Goal: Transaction & Acquisition: Book appointment/travel/reservation

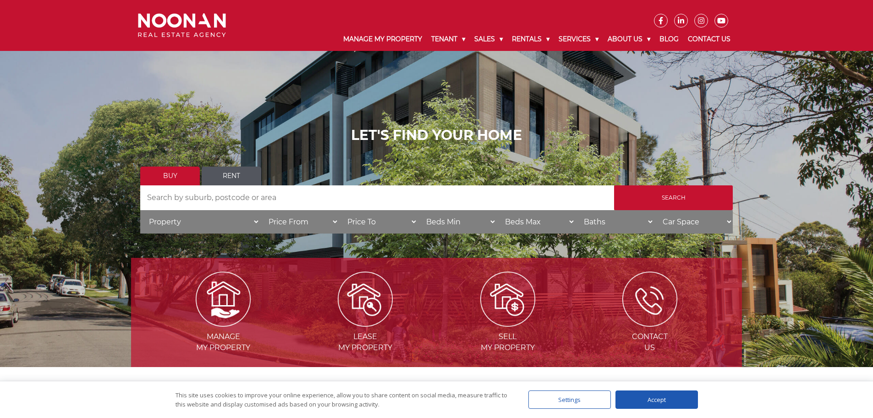
click at [225, 175] on link "Rent" at bounding box center [232, 175] width 60 height 19
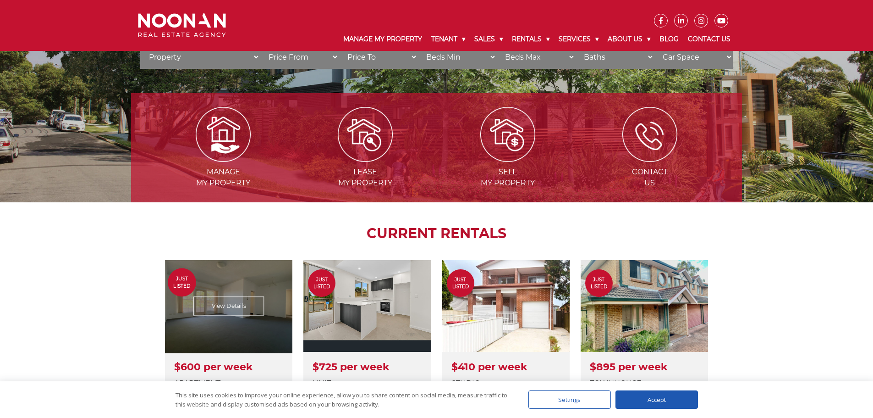
scroll to position [275, 0]
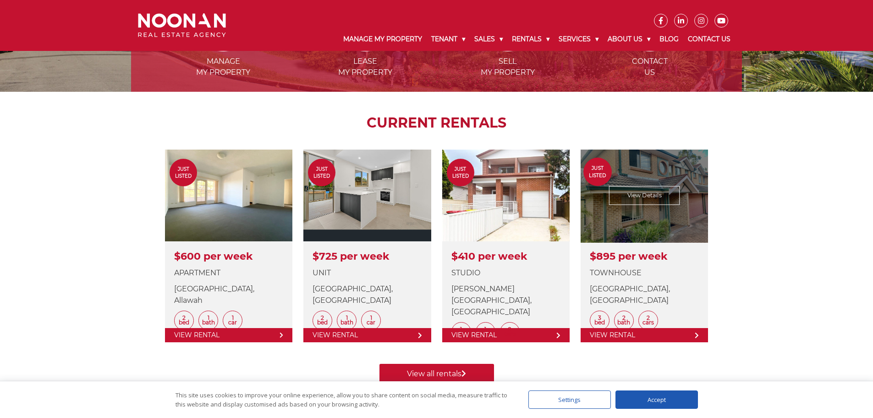
click at [614, 231] on link at bounding box center [644, 245] width 127 height 193
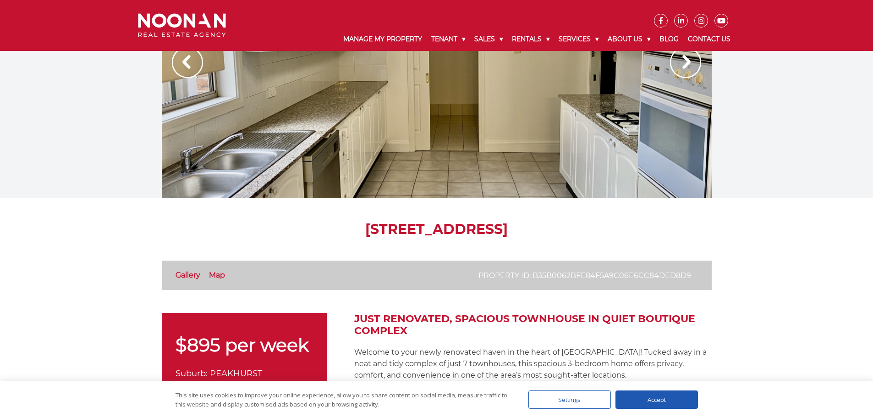
scroll to position [46, 0]
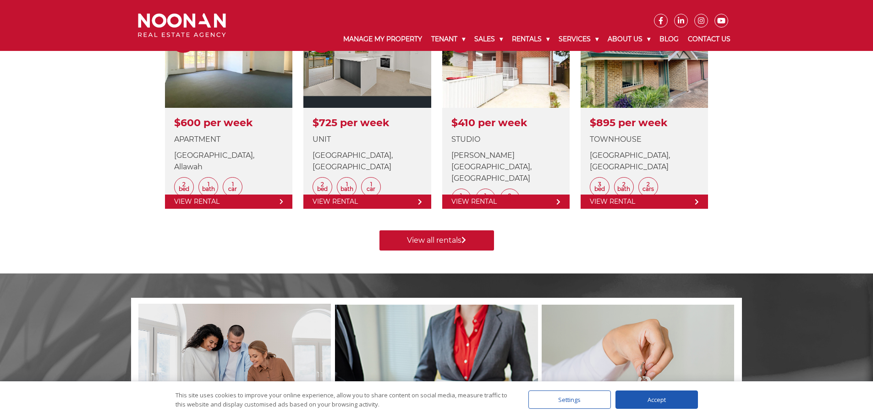
scroll to position [413, 0]
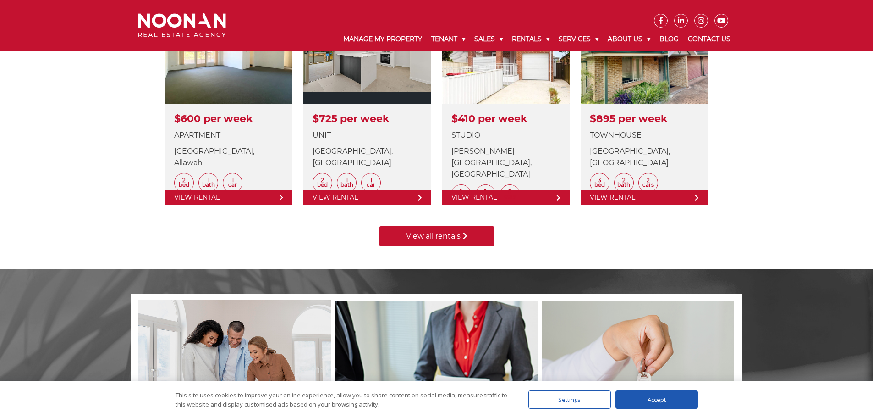
click at [417, 231] on link "View all rentals" at bounding box center [437, 236] width 115 height 20
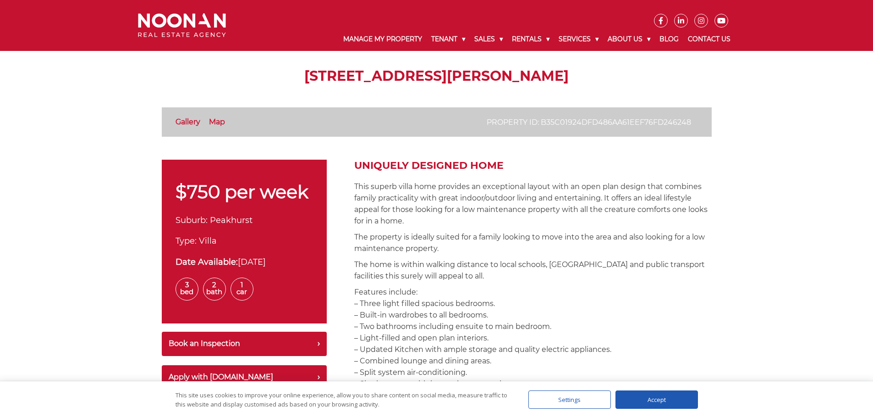
scroll to position [321, 0]
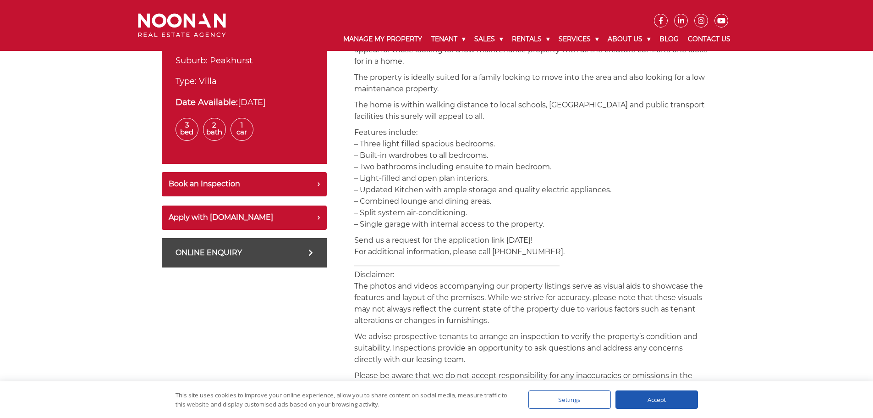
drag, startPoint x: 273, startPoint y: 249, endPoint x: 267, endPoint y: 249, distance: 5.5
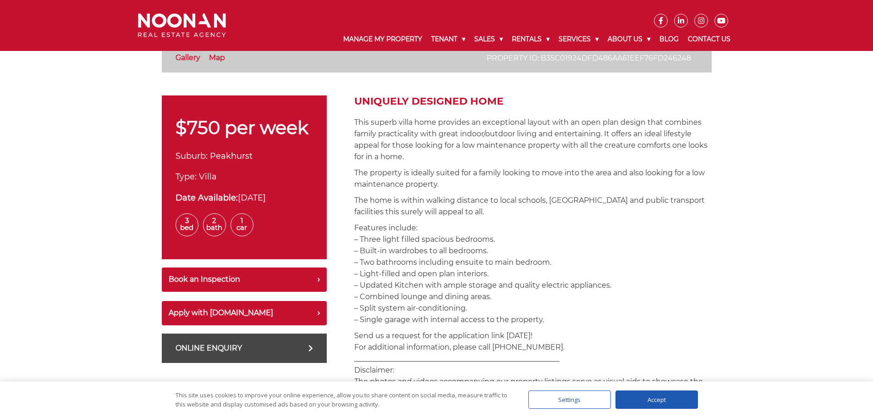
scroll to position [275, 0]
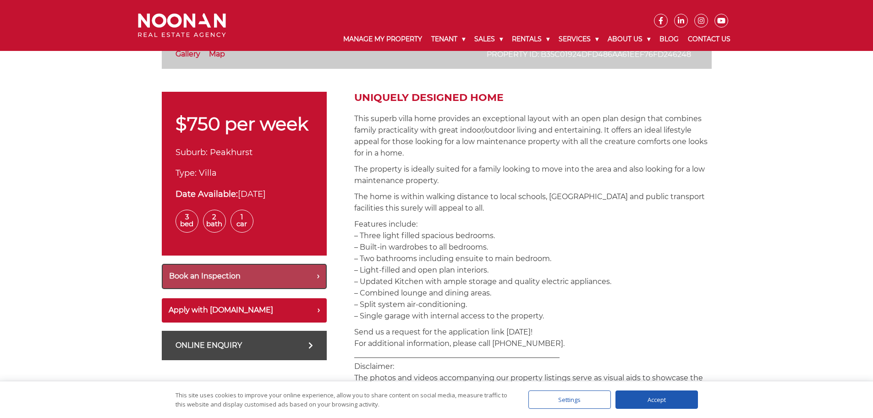
click at [198, 277] on button "Book an Inspection" at bounding box center [244, 276] width 165 height 25
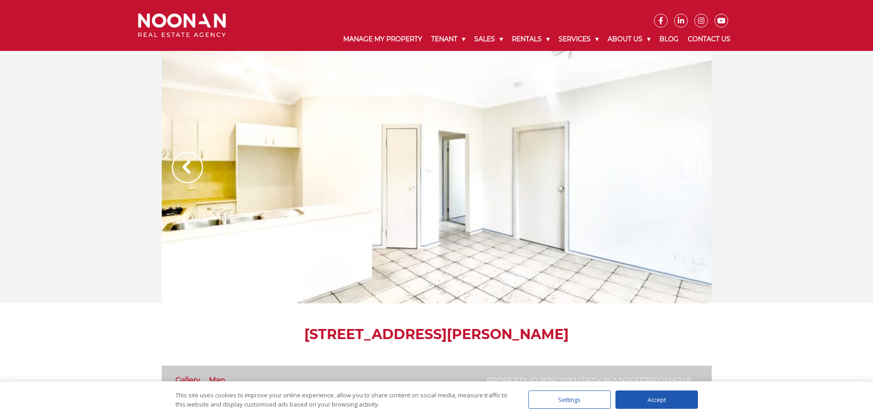
click at [190, 161] on img at bounding box center [187, 167] width 31 height 31
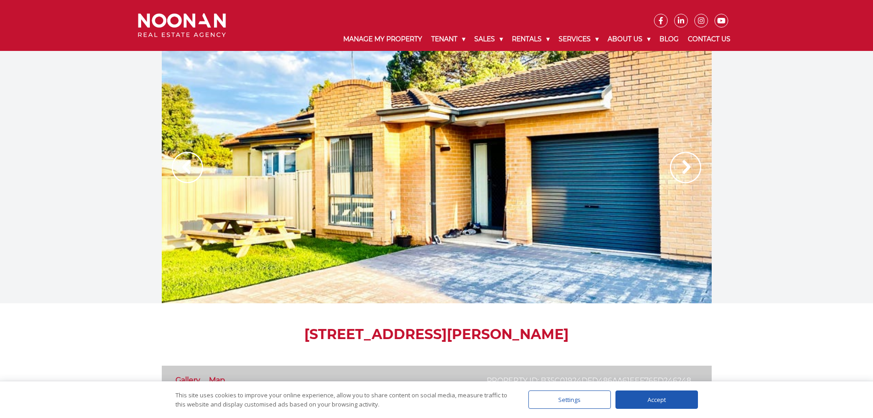
click at [191, 161] on img at bounding box center [187, 167] width 31 height 31
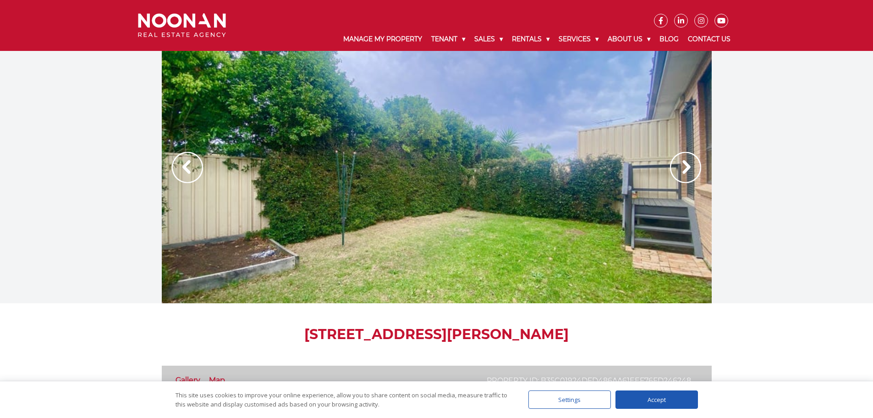
click at [191, 161] on img at bounding box center [187, 167] width 31 height 31
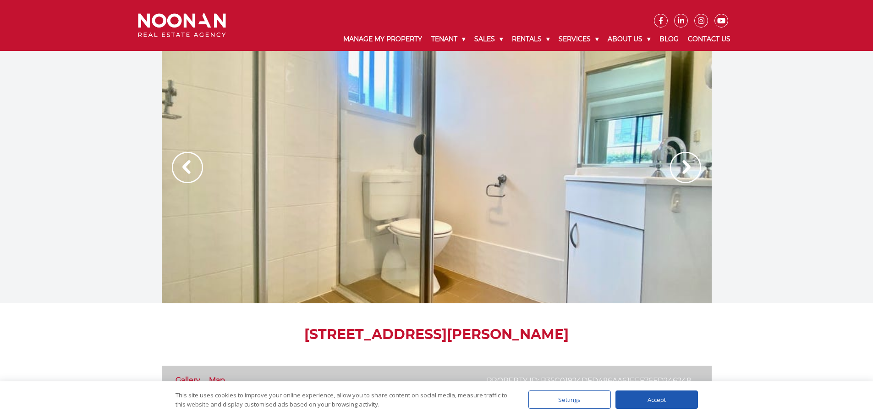
click at [191, 161] on img at bounding box center [187, 167] width 31 height 31
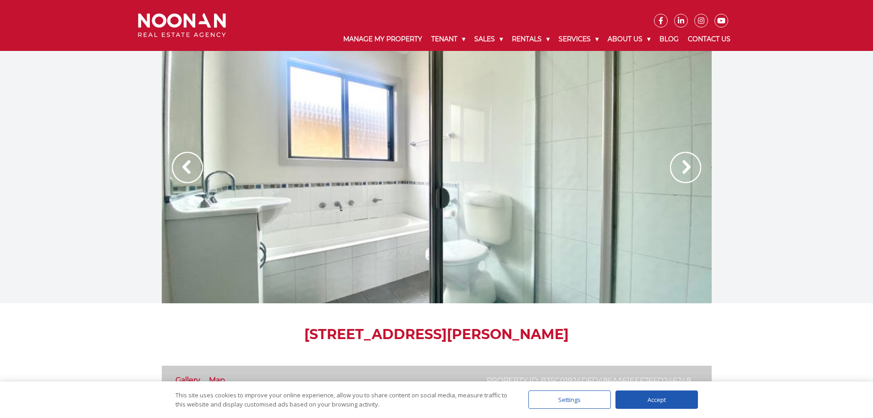
click at [191, 161] on img at bounding box center [187, 167] width 31 height 31
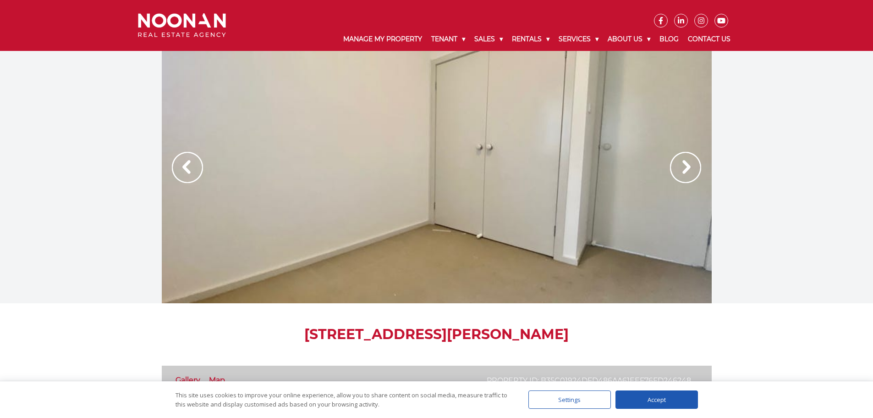
click at [191, 161] on img at bounding box center [187, 167] width 31 height 31
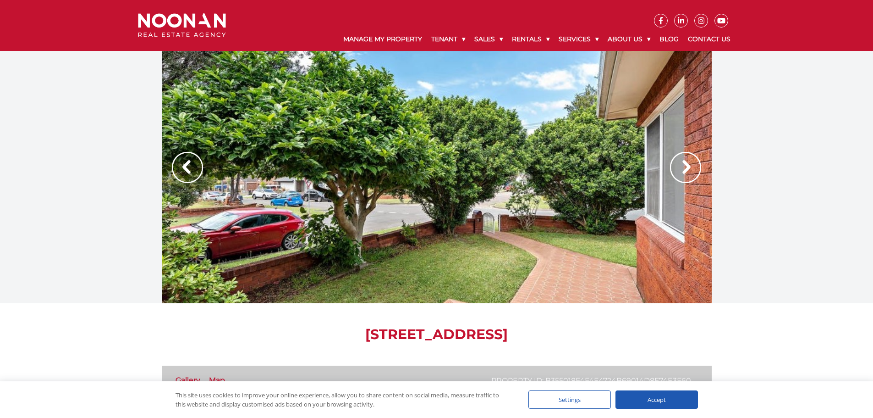
click at [685, 171] on img at bounding box center [685, 167] width 31 height 31
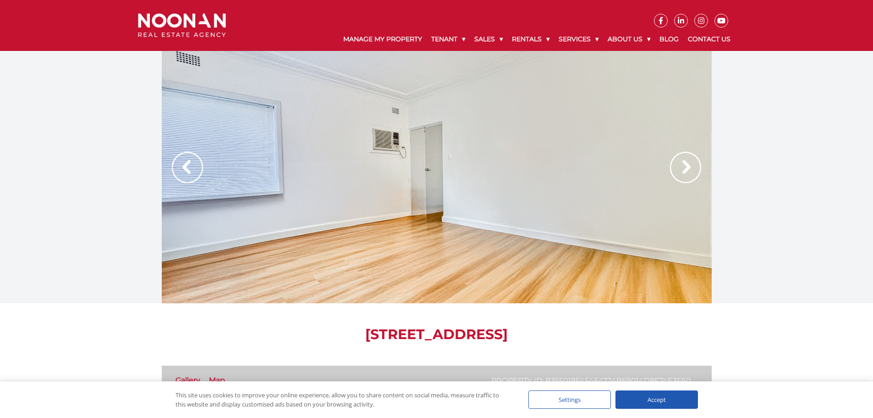
click at [685, 171] on img at bounding box center [685, 167] width 31 height 31
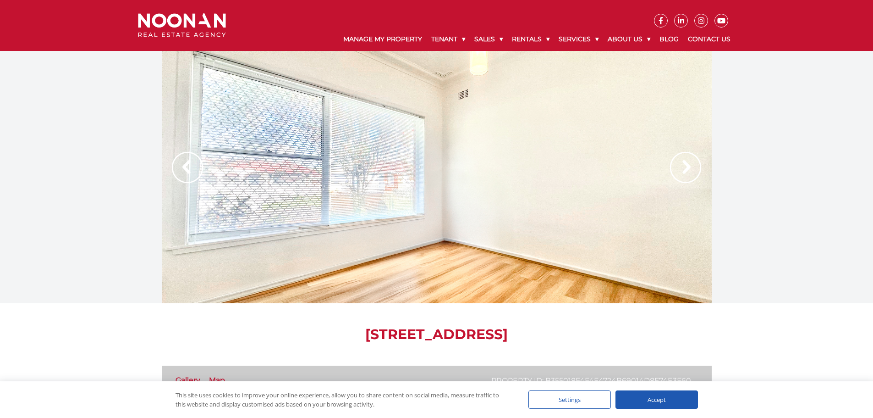
click at [685, 171] on img at bounding box center [685, 167] width 31 height 31
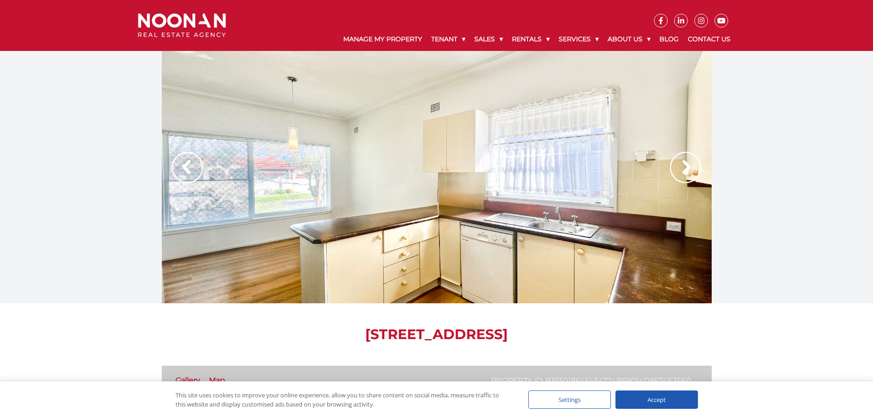
click at [685, 171] on img at bounding box center [685, 167] width 31 height 31
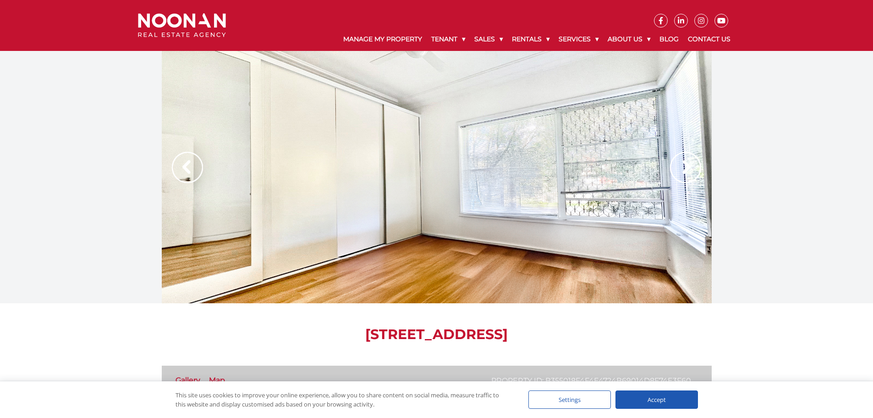
click at [685, 171] on img at bounding box center [685, 167] width 31 height 31
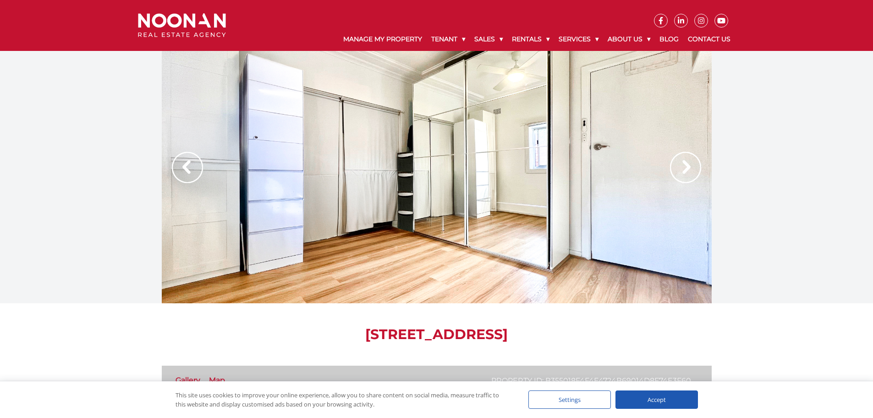
click at [685, 171] on img at bounding box center [685, 167] width 31 height 31
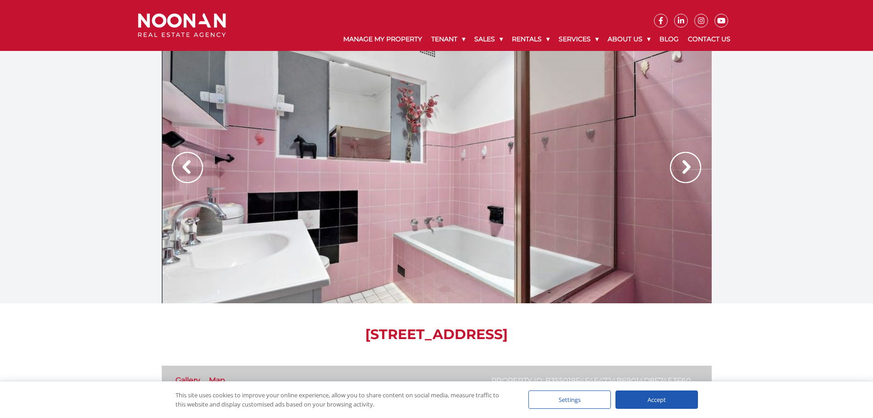
click at [685, 171] on img at bounding box center [685, 167] width 31 height 31
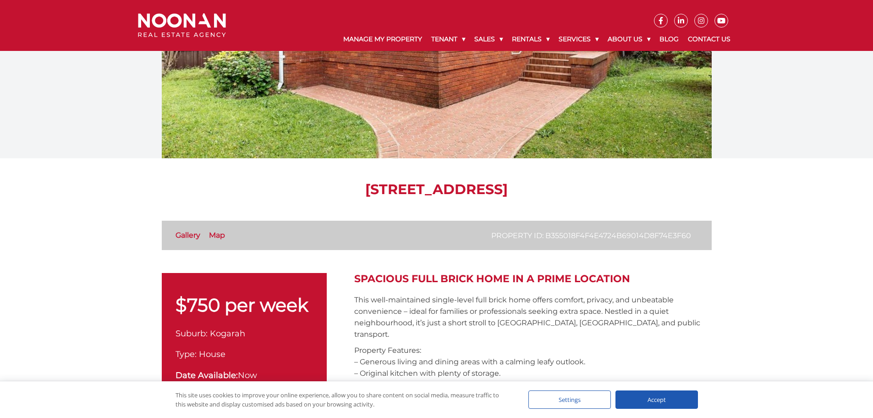
scroll to position [183, 0]
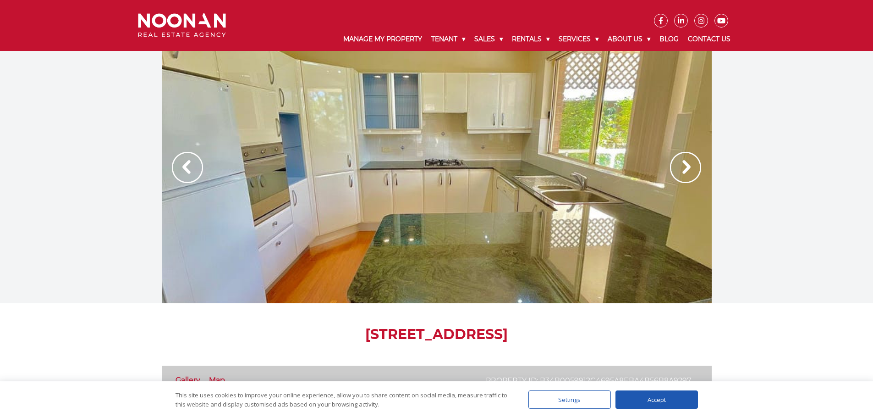
click at [688, 174] on img at bounding box center [685, 167] width 31 height 31
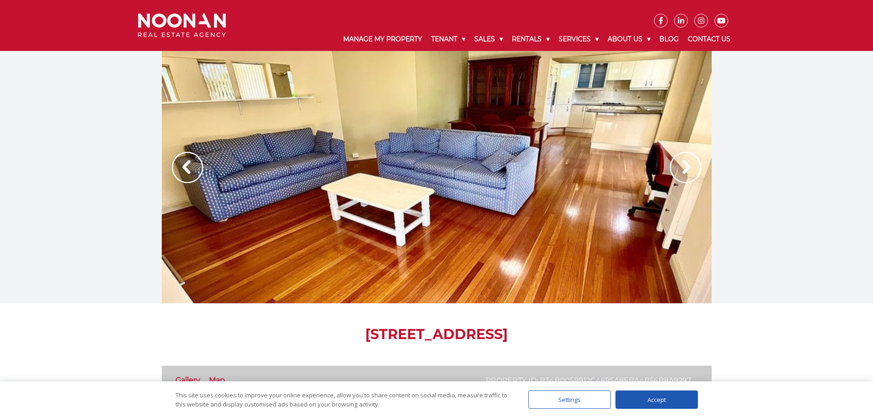
click at [688, 174] on img at bounding box center [685, 167] width 31 height 31
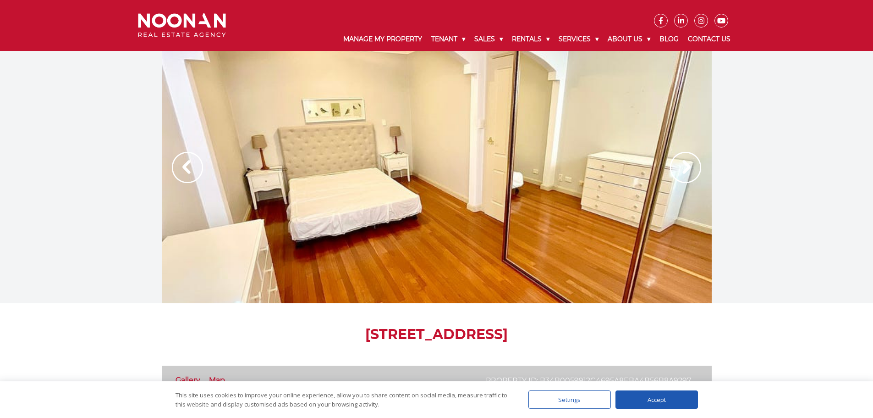
click at [688, 173] on img at bounding box center [685, 167] width 31 height 31
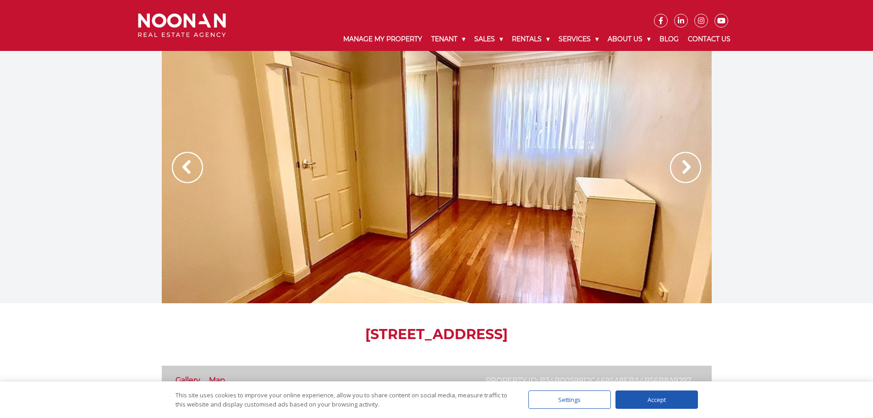
click at [688, 173] on img at bounding box center [685, 167] width 31 height 31
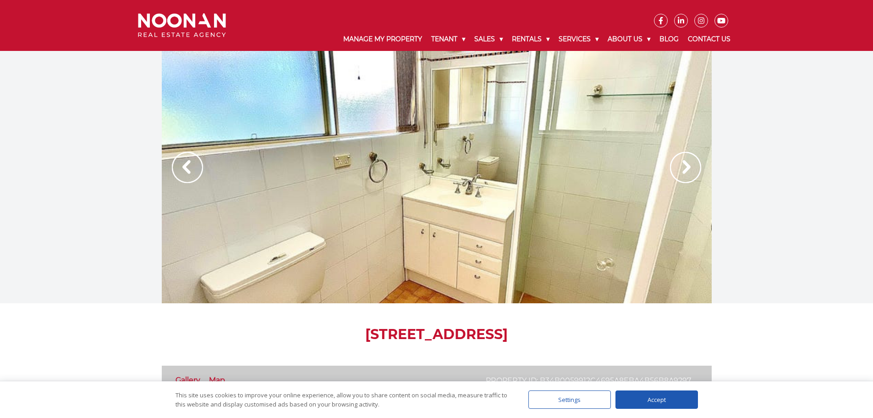
click at [688, 173] on img at bounding box center [685, 167] width 31 height 31
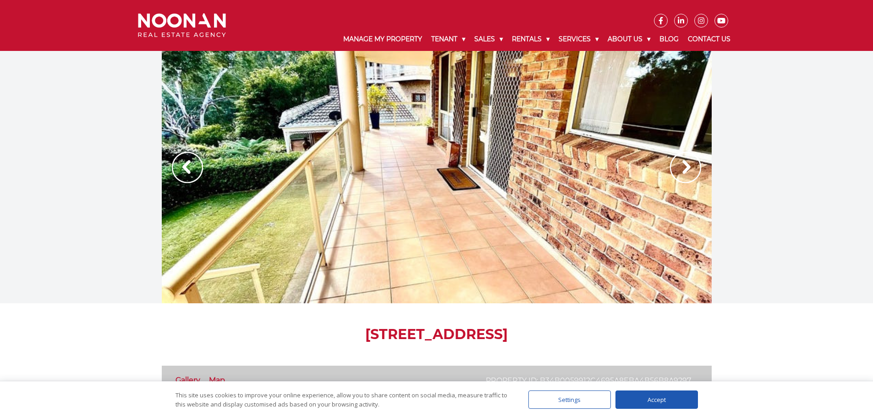
click at [689, 173] on img at bounding box center [685, 167] width 31 height 31
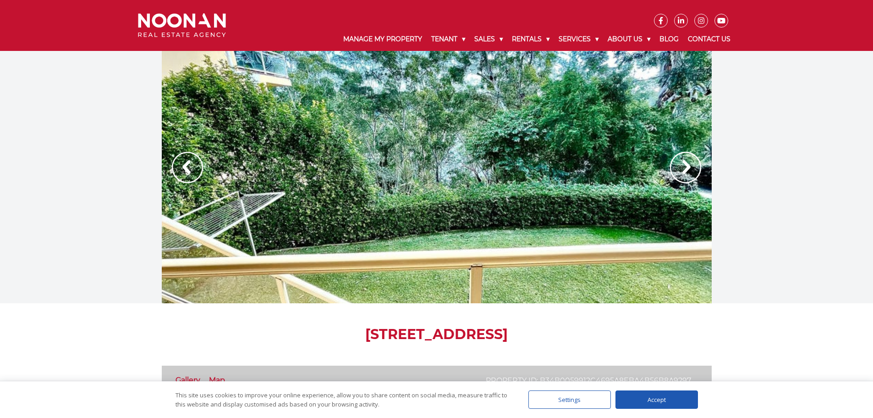
click at [689, 173] on img at bounding box center [685, 167] width 31 height 31
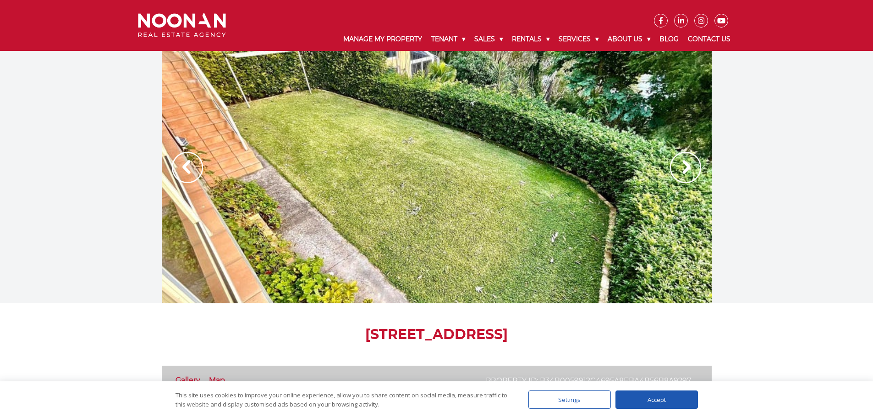
click at [689, 173] on img at bounding box center [685, 167] width 31 height 31
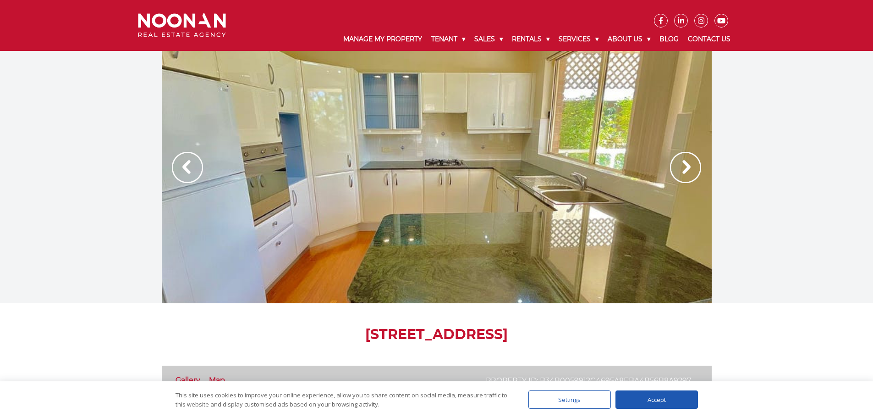
click at [689, 173] on img at bounding box center [685, 167] width 31 height 31
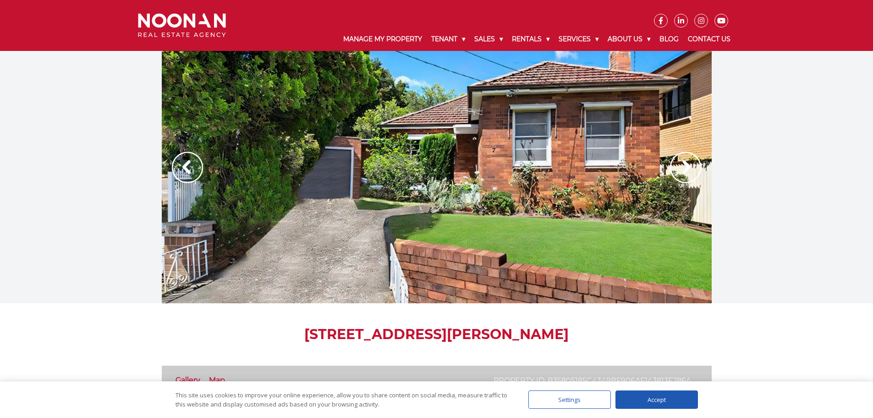
click at [679, 172] on img at bounding box center [685, 167] width 31 height 31
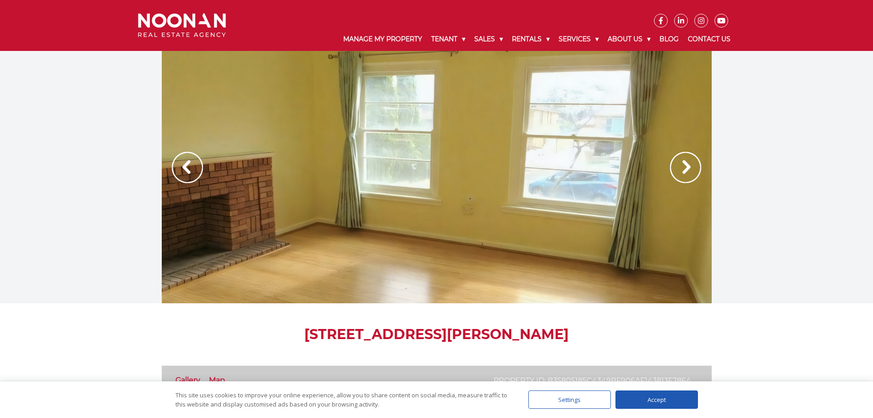
click at [679, 172] on img at bounding box center [685, 167] width 31 height 31
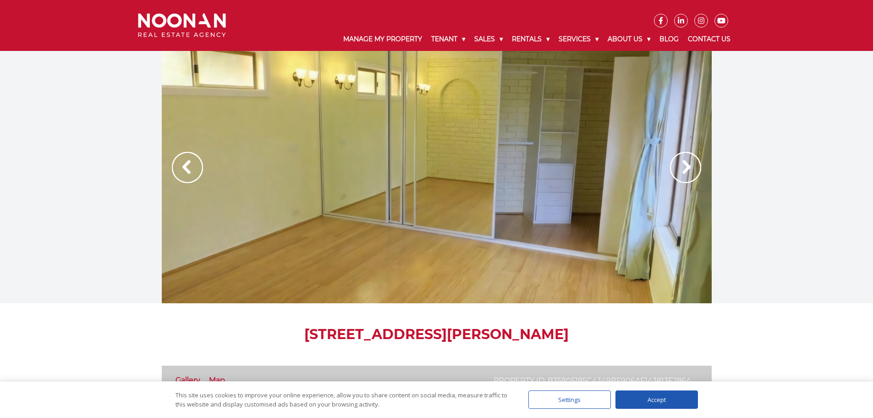
click at [679, 172] on img at bounding box center [685, 167] width 31 height 31
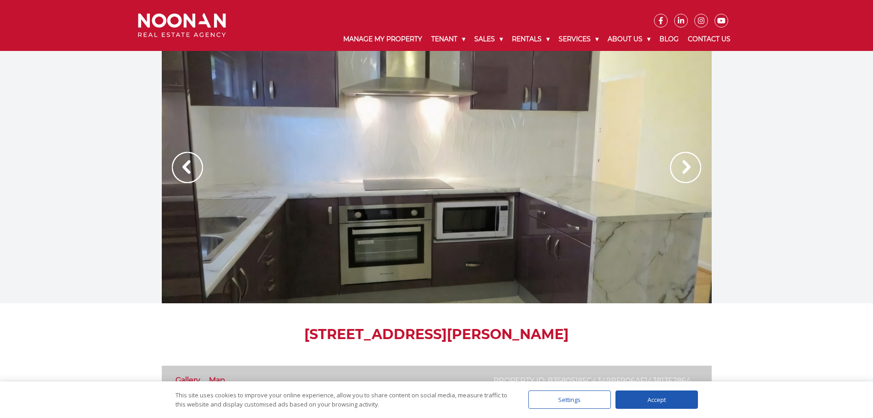
click at [679, 172] on img at bounding box center [685, 167] width 31 height 31
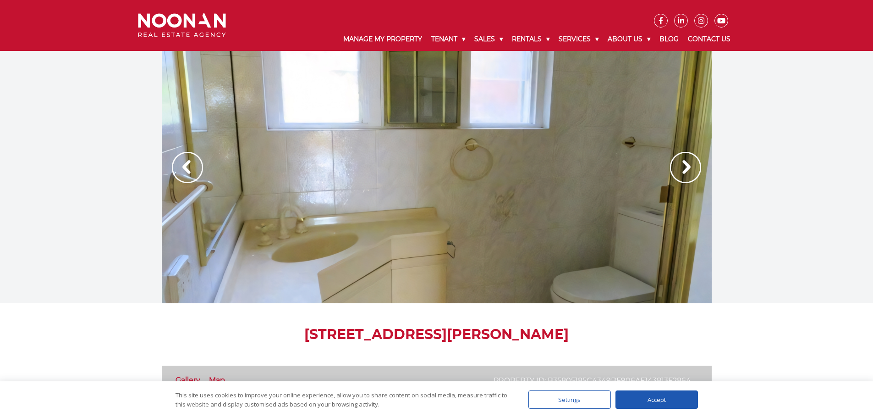
click at [679, 172] on img at bounding box center [685, 167] width 31 height 31
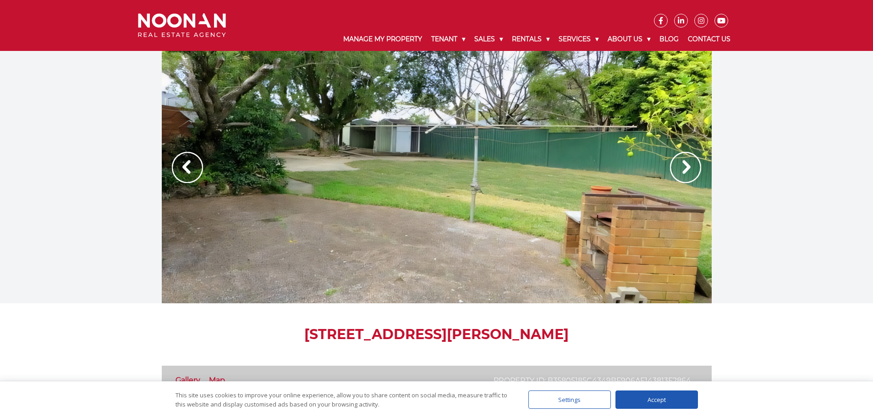
click at [685, 170] on img at bounding box center [685, 167] width 31 height 31
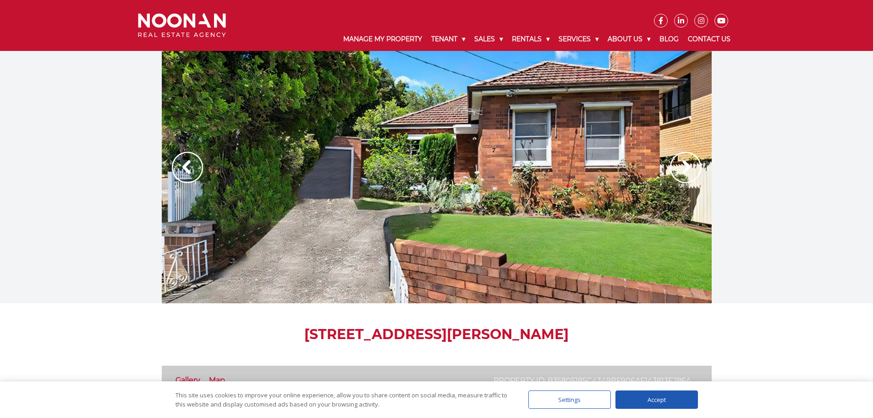
click at [685, 170] on img at bounding box center [685, 167] width 31 height 31
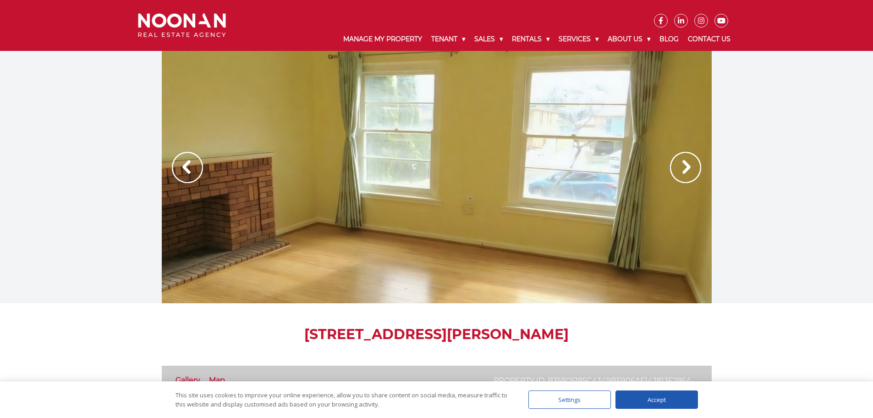
click at [685, 170] on img at bounding box center [685, 167] width 31 height 31
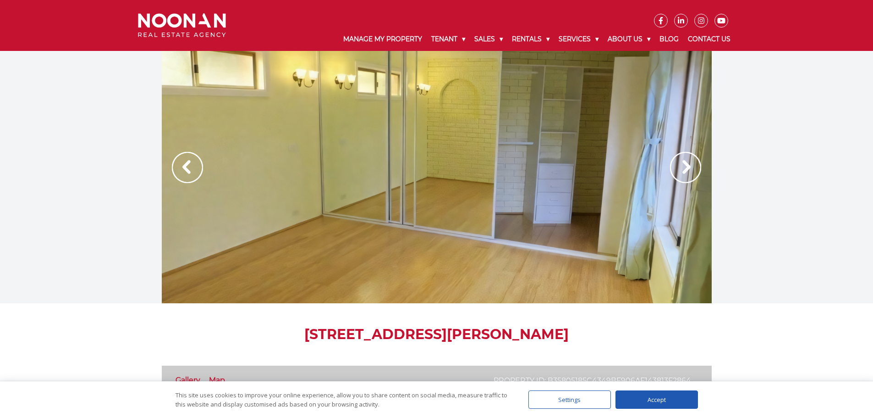
click at [685, 170] on img at bounding box center [685, 167] width 31 height 31
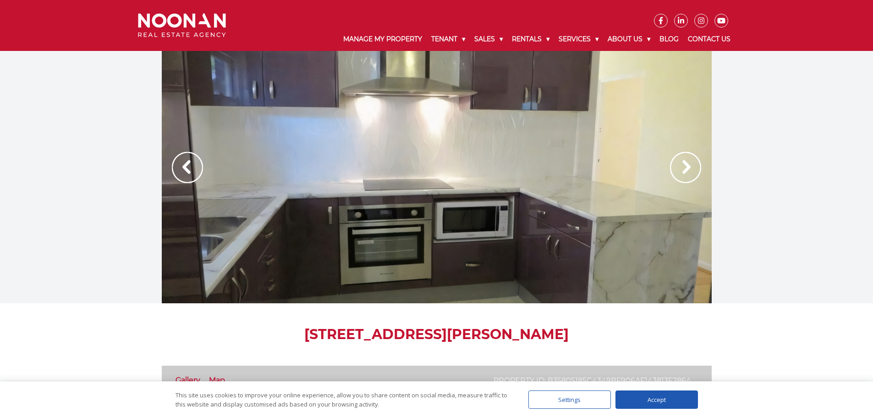
click at [685, 170] on img at bounding box center [685, 167] width 31 height 31
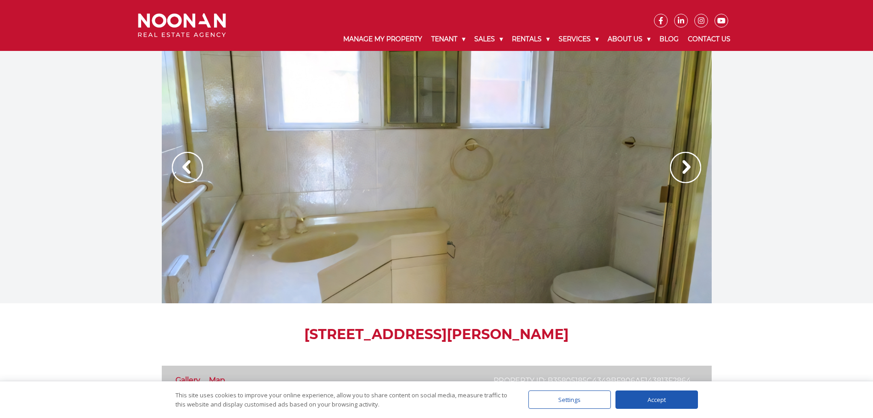
click at [685, 169] on img at bounding box center [685, 167] width 31 height 31
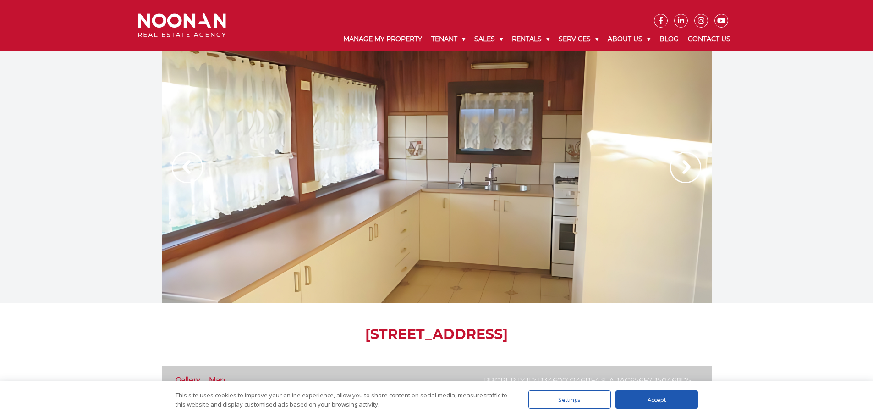
click at [684, 168] on img at bounding box center [685, 167] width 31 height 31
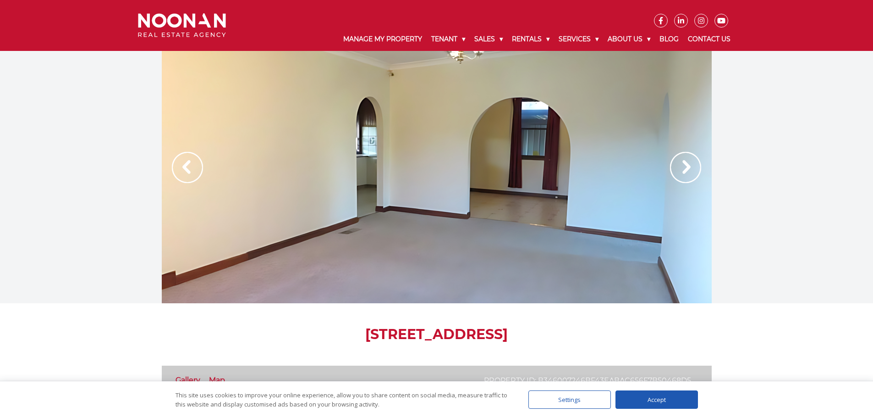
click at [684, 168] on img at bounding box center [685, 167] width 31 height 31
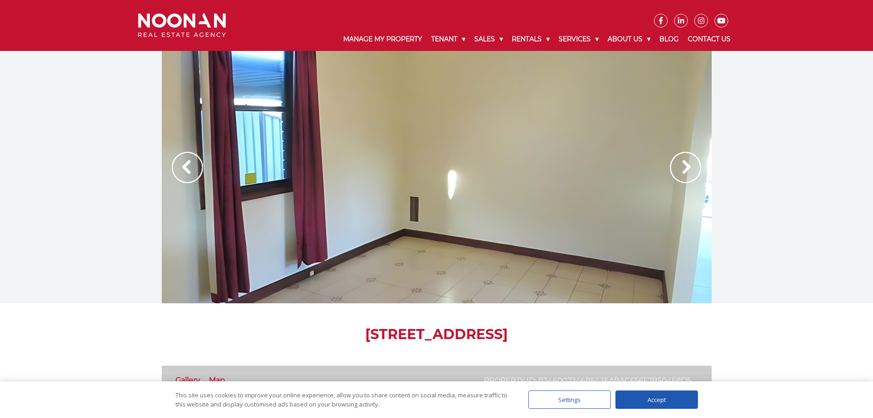
click at [684, 168] on img at bounding box center [685, 167] width 31 height 31
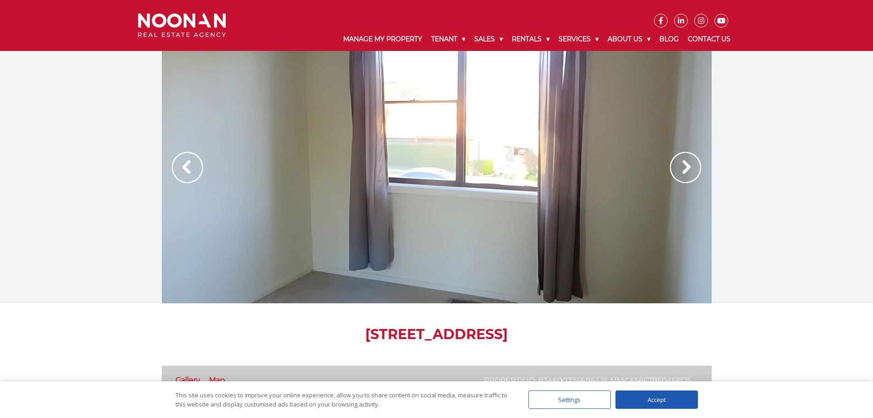
click at [693, 168] on img at bounding box center [685, 167] width 31 height 31
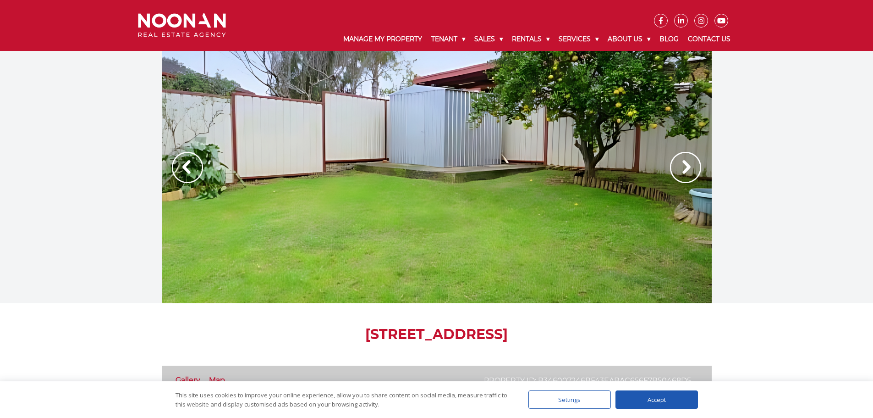
click at [692, 168] on img at bounding box center [685, 167] width 31 height 31
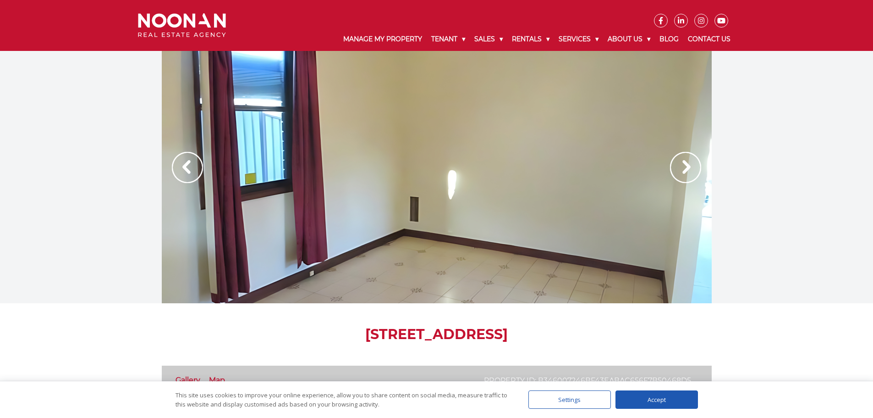
click at [680, 170] on img at bounding box center [685, 167] width 31 height 31
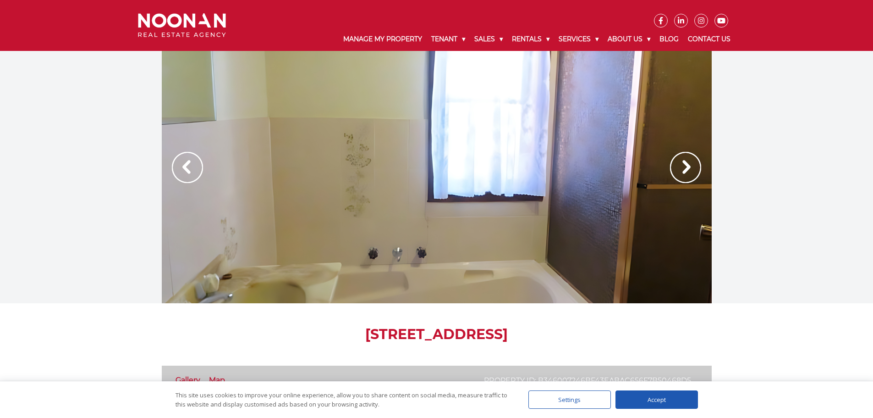
click at [676, 155] on img at bounding box center [685, 167] width 31 height 31
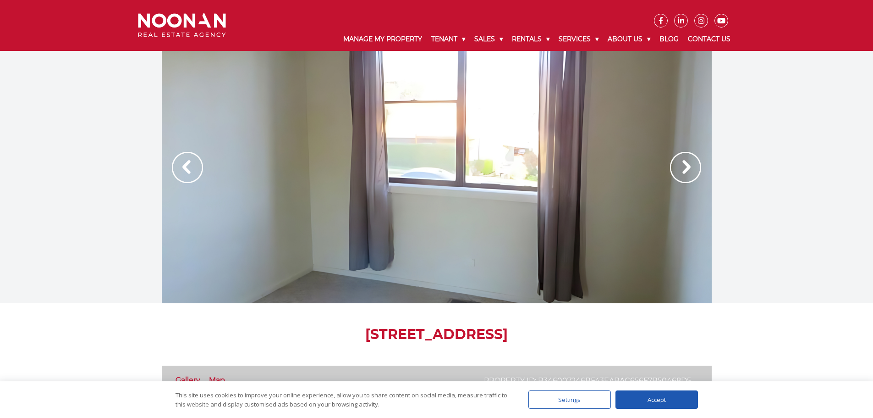
click at [672, 157] on img at bounding box center [685, 167] width 31 height 31
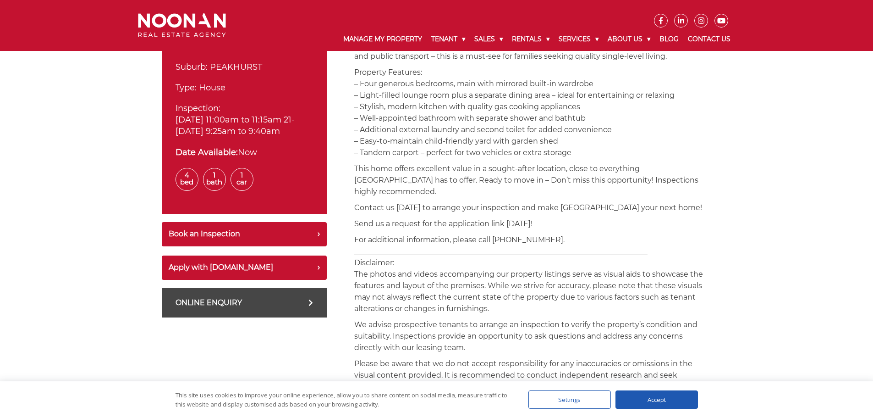
scroll to position [275, 0]
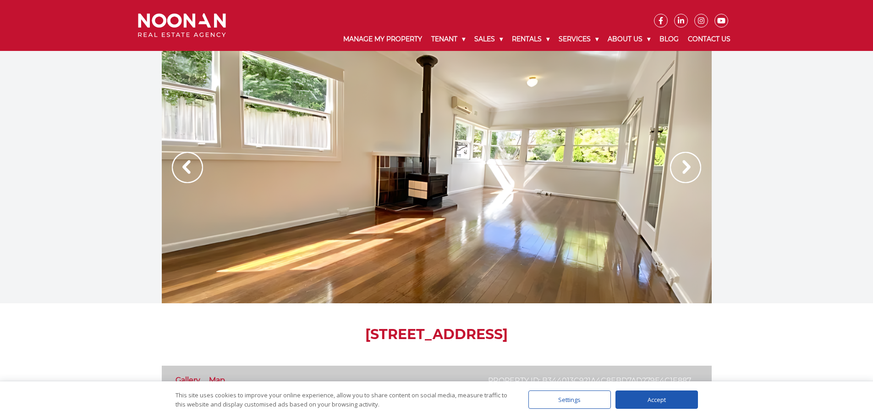
click at [683, 164] on img at bounding box center [685, 167] width 31 height 31
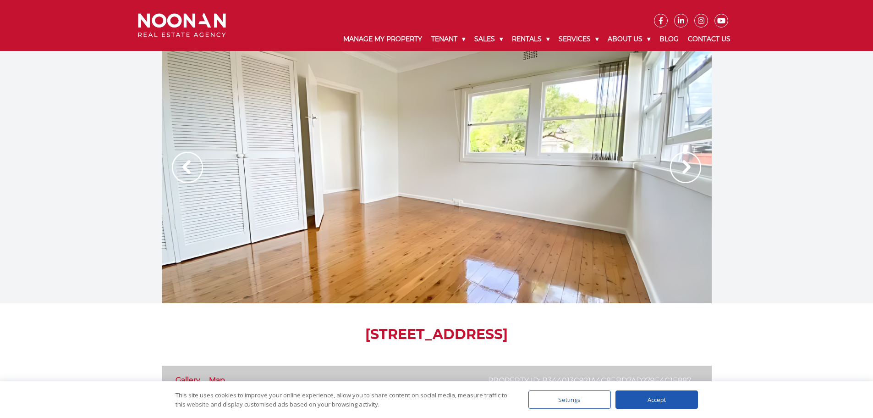
click at [683, 164] on img at bounding box center [685, 167] width 31 height 31
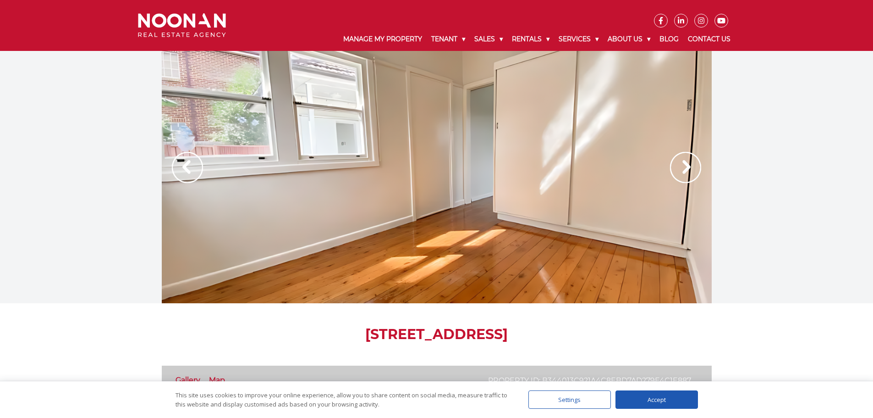
click at [683, 164] on img at bounding box center [685, 167] width 31 height 31
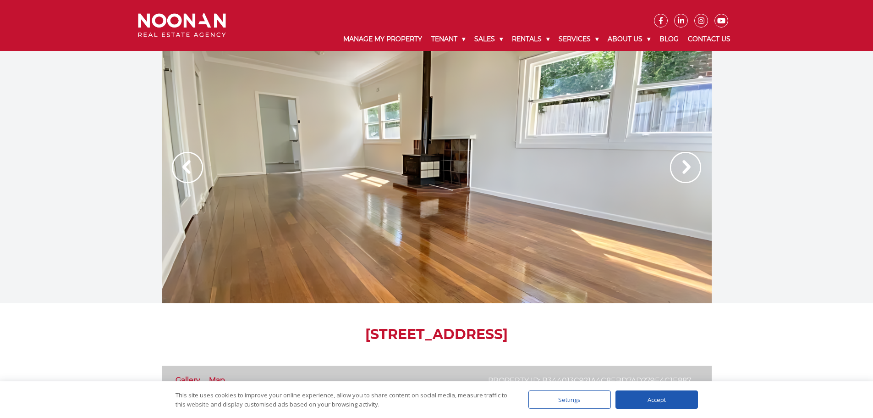
click at [683, 164] on img at bounding box center [685, 167] width 31 height 31
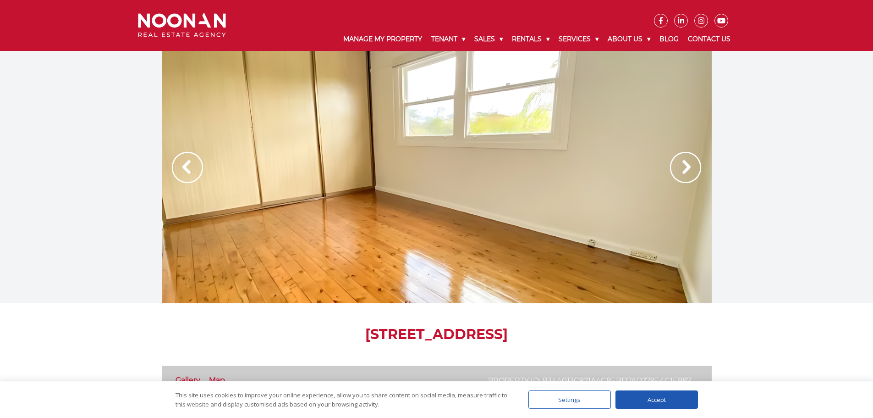
click at [683, 164] on img at bounding box center [685, 167] width 31 height 31
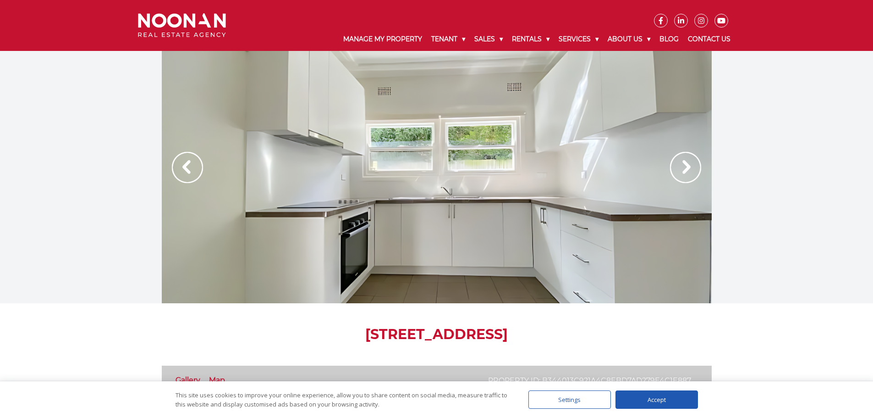
click at [683, 164] on img at bounding box center [685, 167] width 31 height 31
